Goal: Find specific page/section: Find specific page/section

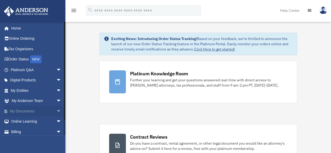
click at [20, 111] on link "My Documents arrow_drop_down" at bounding box center [37, 111] width 66 height 10
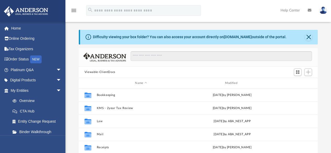
scroll to position [115, 235]
click at [16, 49] on link "Tax Organizers" at bounding box center [37, 49] width 66 height 10
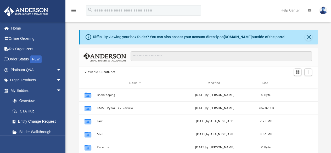
scroll to position [115, 235]
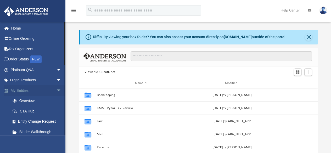
click at [56, 89] on span "arrow_drop_down" at bounding box center [61, 90] width 10 height 11
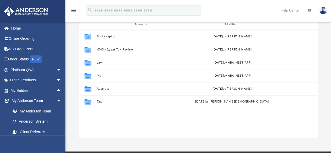
scroll to position [60, 0]
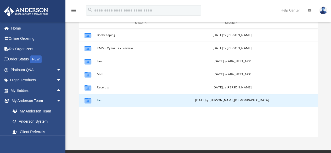
click at [97, 100] on button "Tax" at bounding box center [141, 100] width 89 height 3
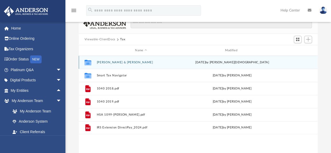
scroll to position [35, 0]
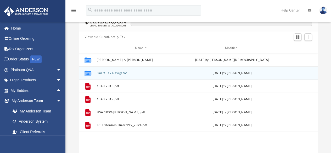
click at [113, 72] on button "Smart Tax Navigator" at bounding box center [141, 72] width 89 height 3
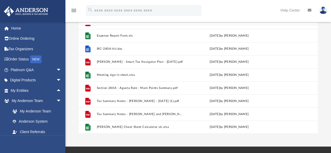
scroll to position [0, 0]
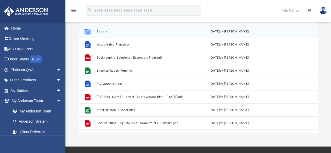
click at [101, 31] on button "Returns" at bounding box center [140, 31] width 87 height 3
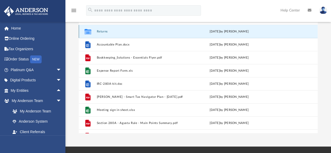
click at [102, 31] on button "Returns" at bounding box center [140, 31] width 87 height 3
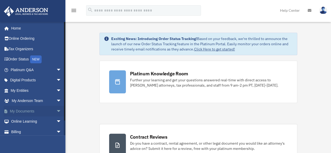
click at [56, 109] on span "arrow_drop_down" at bounding box center [61, 111] width 10 height 11
click at [21, 122] on link "Box" at bounding box center [38, 121] width 62 height 10
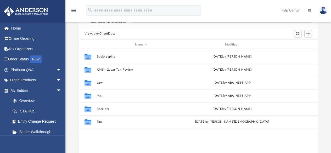
scroll to position [39, 0]
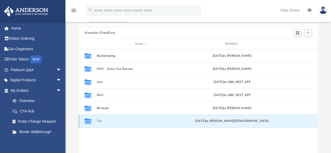
click at [100, 122] on button "Tax" at bounding box center [141, 121] width 89 height 3
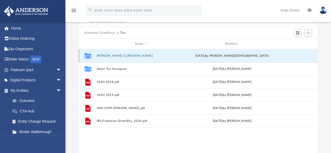
click at [119, 55] on button "[PERSON_NAME] & [PERSON_NAME]" at bounding box center [141, 55] width 89 height 3
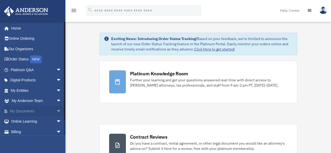
click at [56, 110] on span "arrow_drop_down" at bounding box center [61, 111] width 10 height 11
click at [20, 121] on link "Box" at bounding box center [38, 121] width 62 height 10
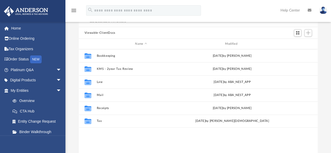
scroll to position [41, 0]
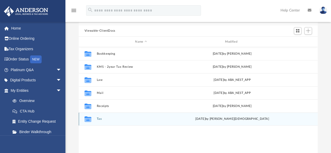
click at [98, 118] on button "Tax" at bounding box center [141, 119] width 89 height 3
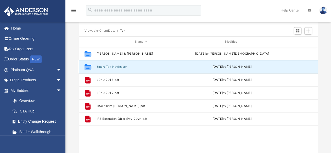
click at [109, 66] on button "Smart Tax Navigator" at bounding box center [141, 66] width 89 height 3
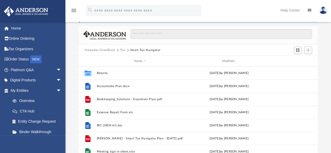
scroll to position [17, 0]
